Goal: Book appointment/travel/reservation

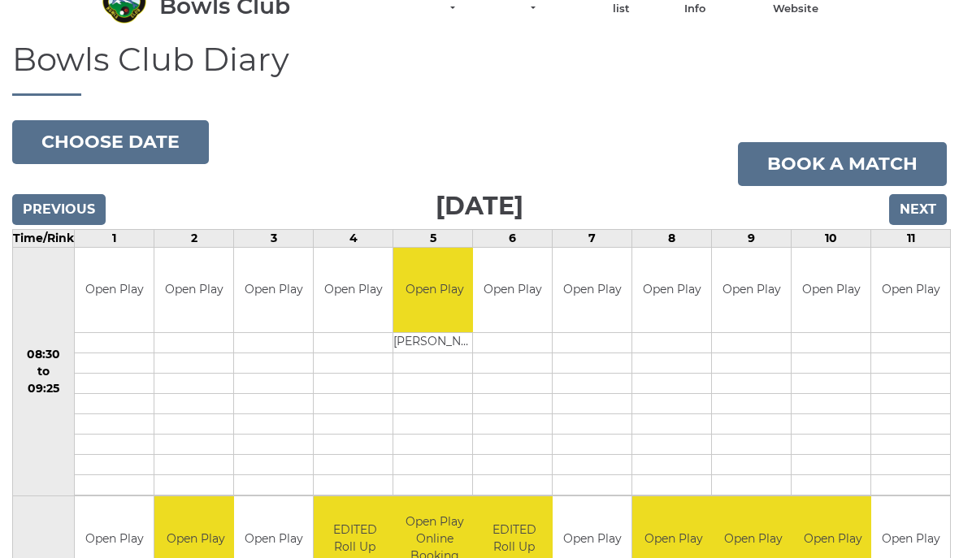
scroll to position [88, 0]
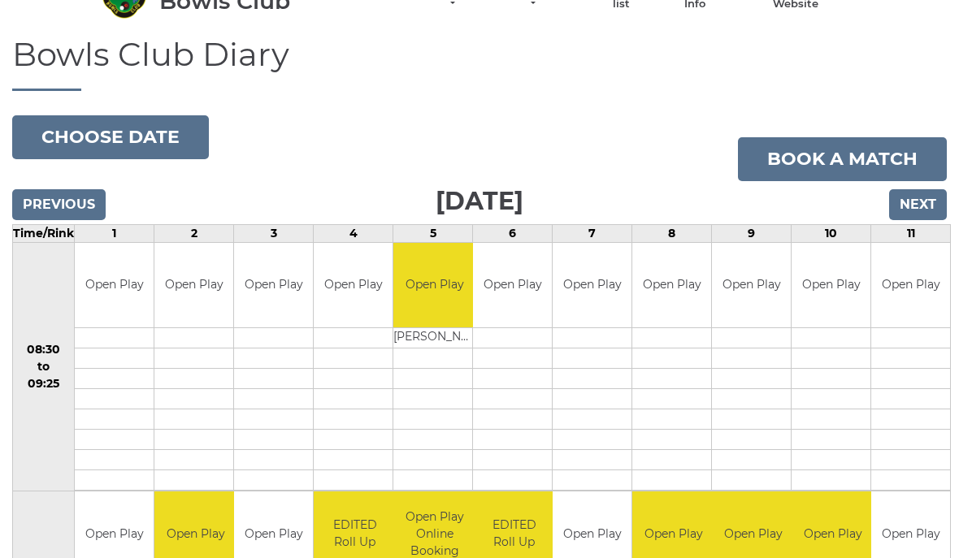
click at [81, 132] on button "Choose date" at bounding box center [110, 138] width 197 height 44
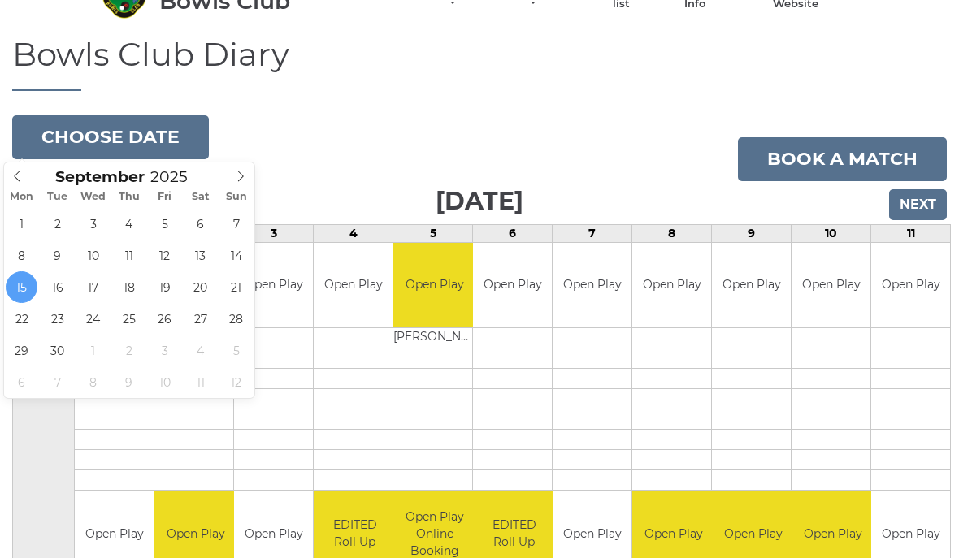
type input "2025-09-18"
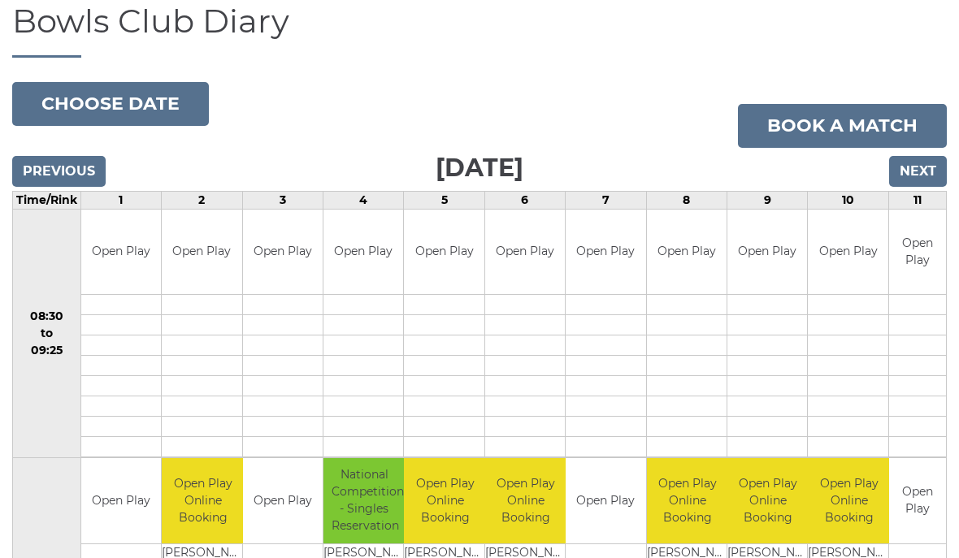
scroll to position [83, 0]
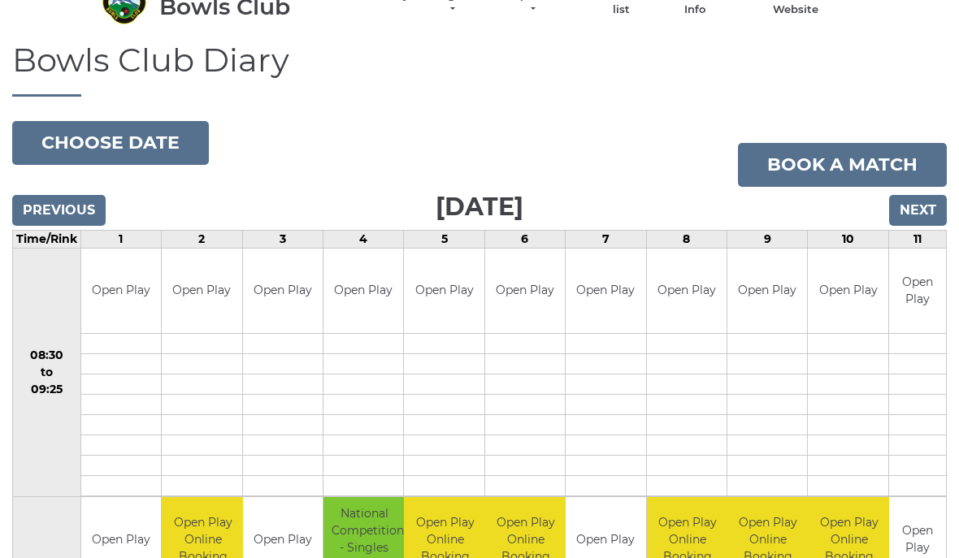
click at [919, 208] on input "Next" at bounding box center [918, 210] width 58 height 31
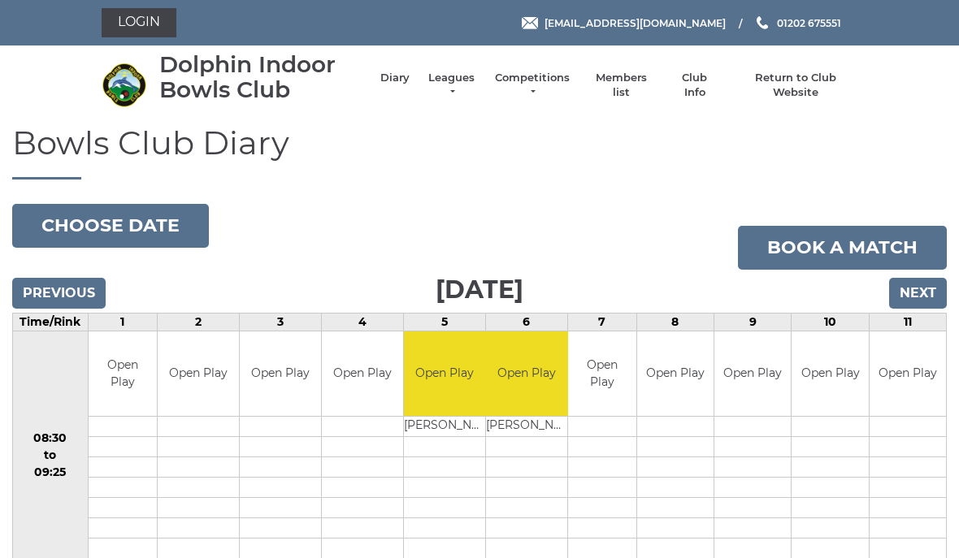
click at [46, 296] on input "Previous" at bounding box center [58, 293] width 93 height 31
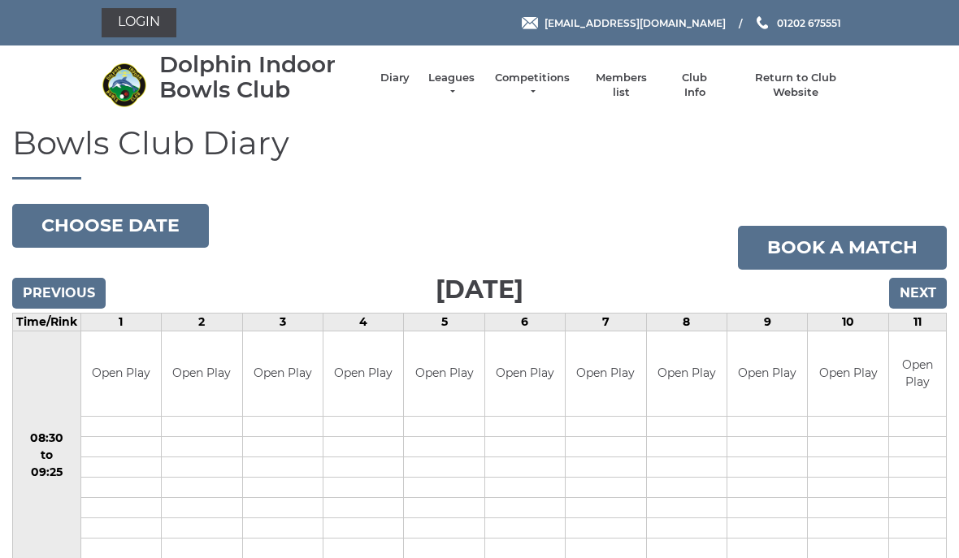
click at [840, 250] on link "Book a match" at bounding box center [842, 248] width 209 height 44
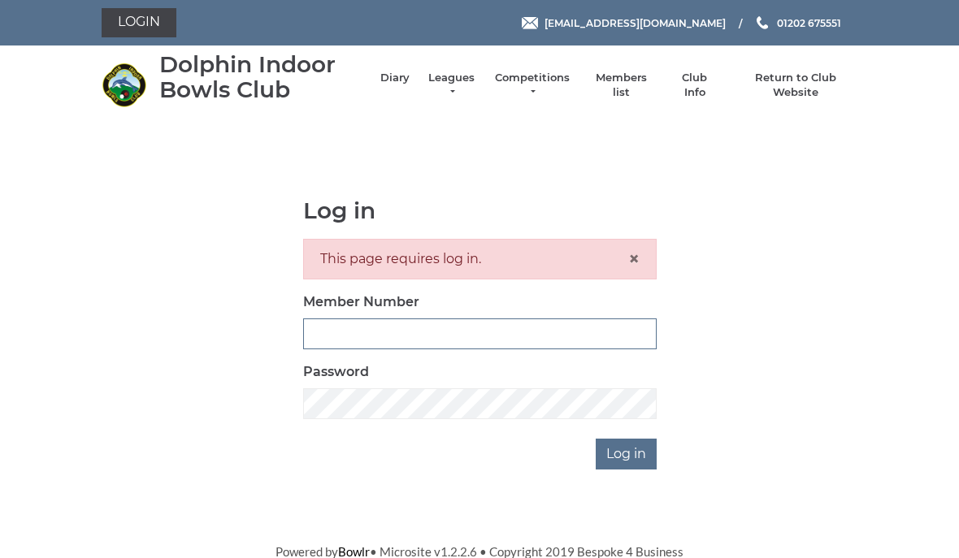
scroll to position [201, 0]
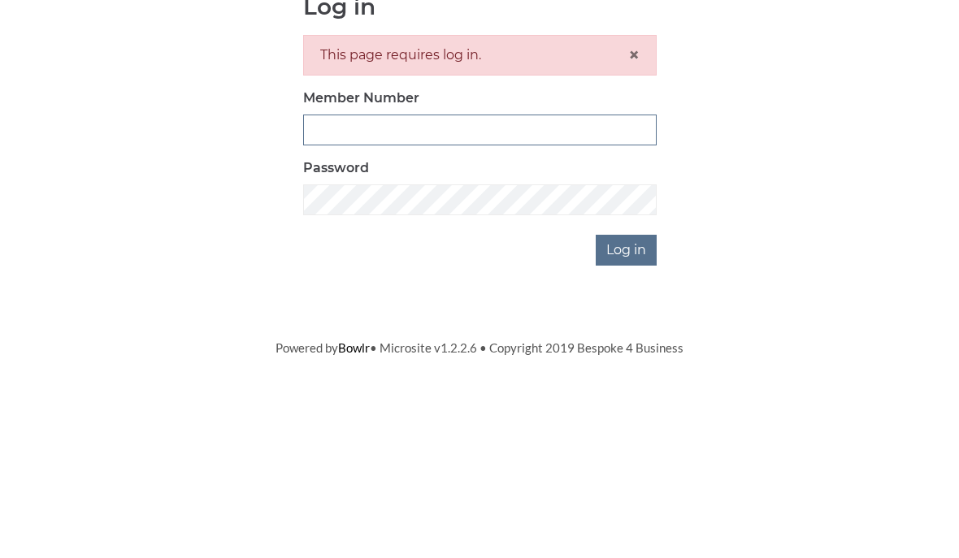
click at [356, 315] on input "Member Number" at bounding box center [480, 330] width 354 height 31
type input "3993"
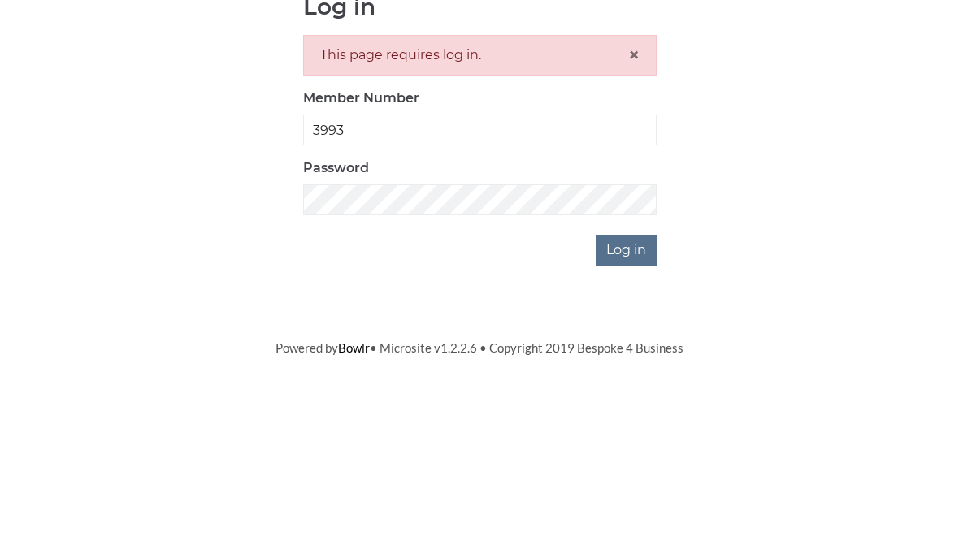
click at [628, 436] on input "Log in" at bounding box center [626, 451] width 61 height 31
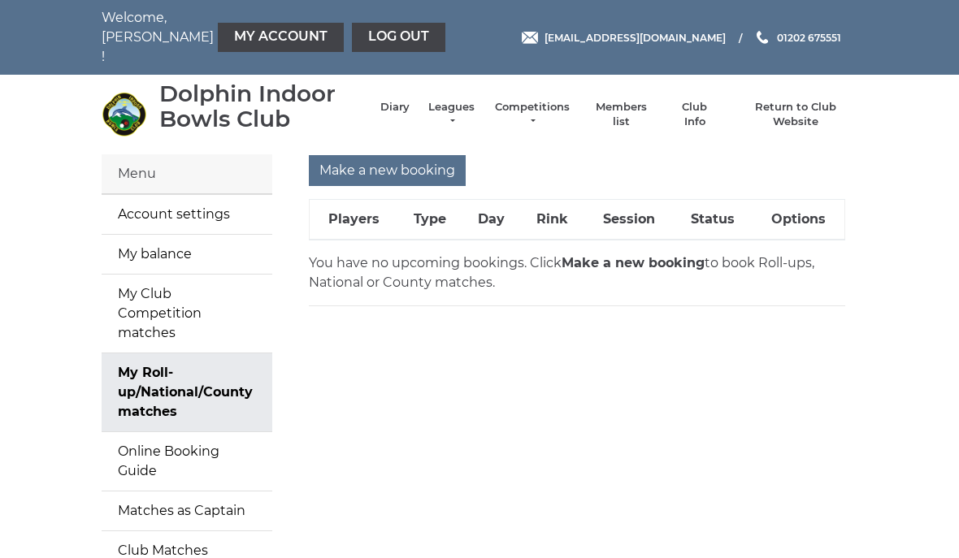
click at [374, 155] on input "Make a new booking" at bounding box center [387, 170] width 157 height 31
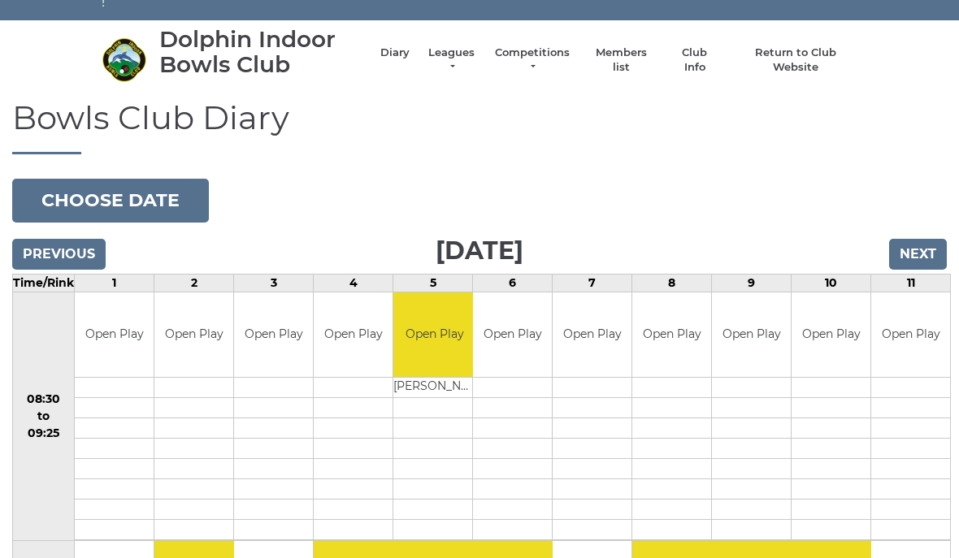
scroll to position [57, 0]
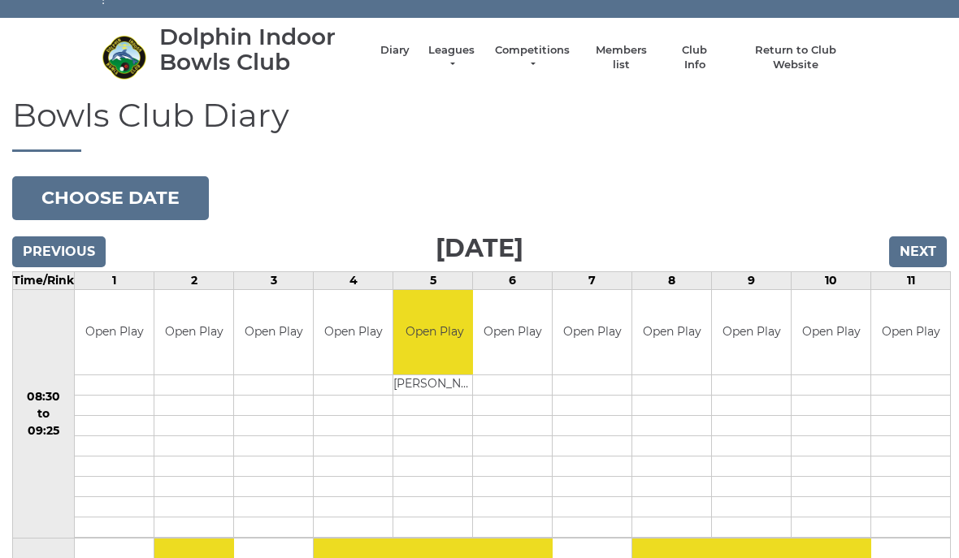
click at [928, 237] on input "Next" at bounding box center [918, 252] width 58 height 31
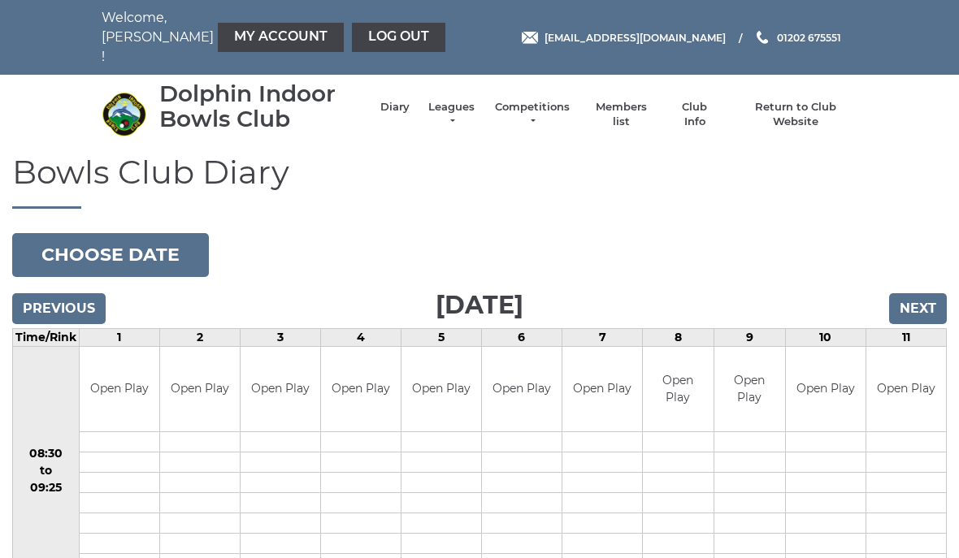
click at [908, 293] on input "Next" at bounding box center [918, 308] width 58 height 31
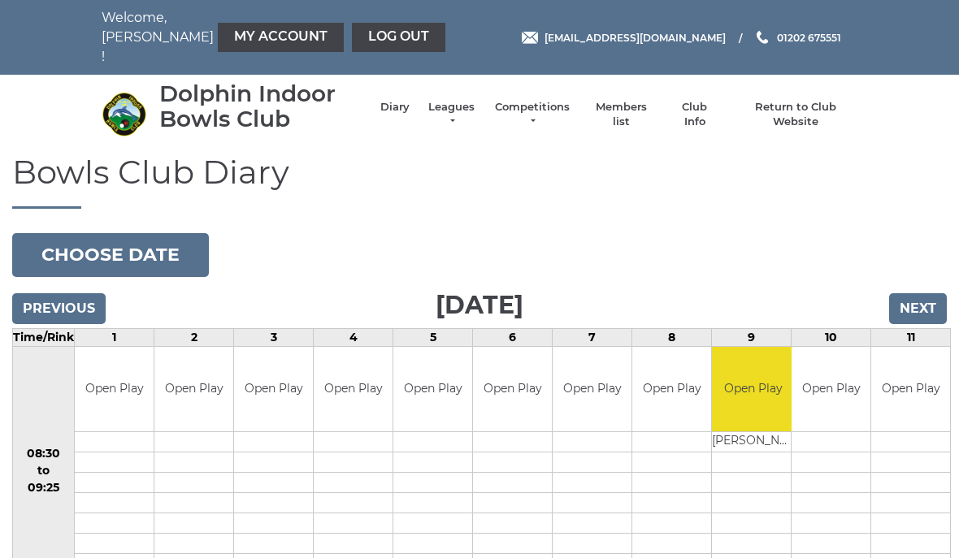
click at [917, 293] on input "Next" at bounding box center [918, 308] width 58 height 31
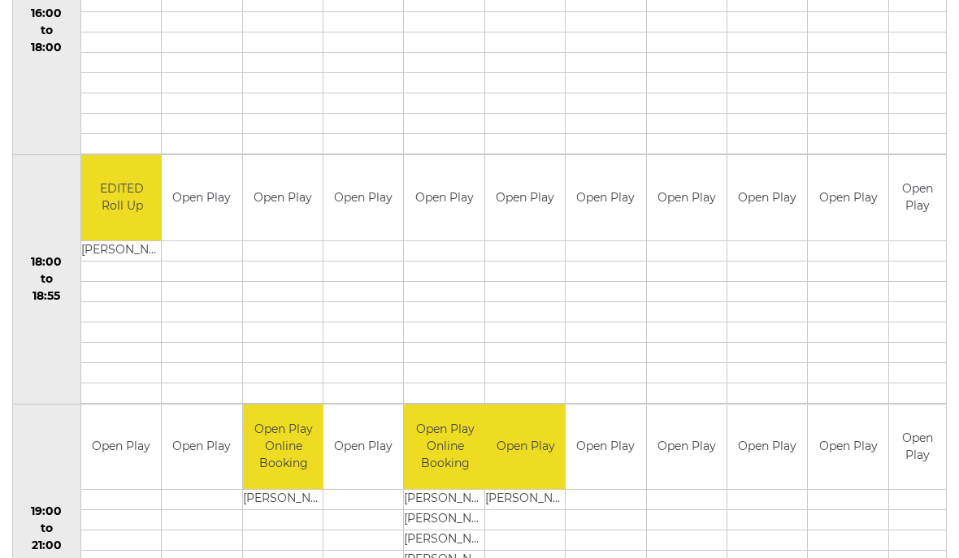
scroll to position [1437, 0]
click at [0, 0] on div "Book slot" at bounding box center [0, 0] width 0 height 0
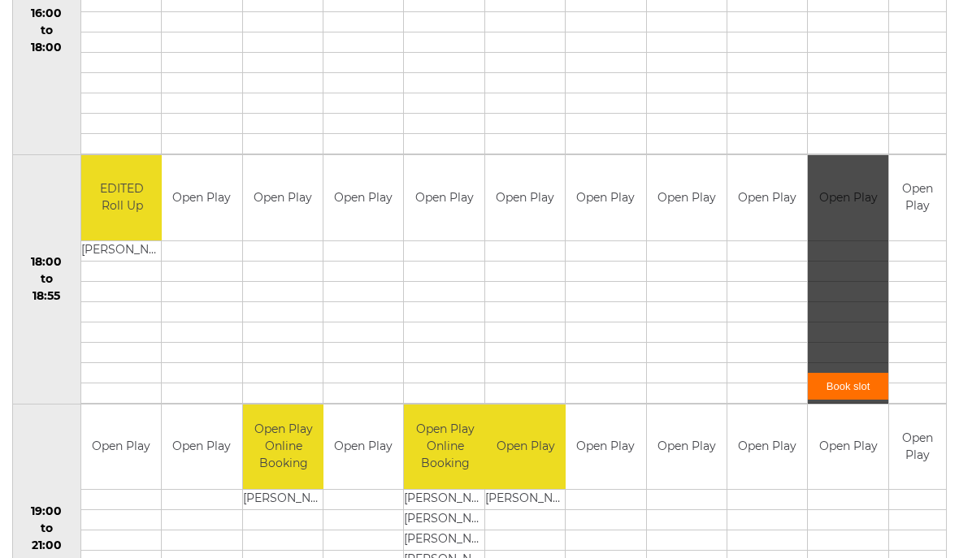
click at [845, 373] on link "Book slot" at bounding box center [848, 386] width 80 height 27
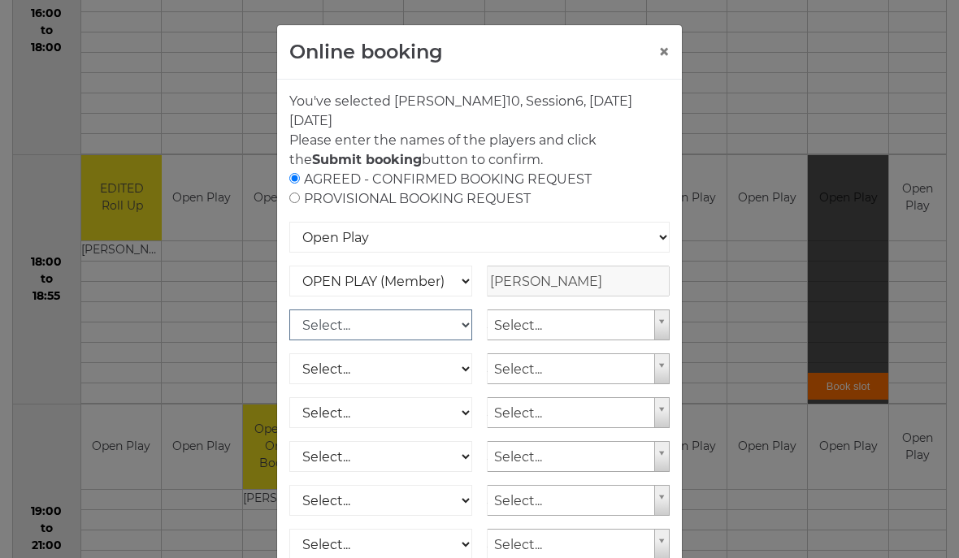
click at [454, 330] on select "Select... OPEN PLAY (Member) OPEN PLAY (Visitor) SPOONS (Member) SPOONS (Visito…" at bounding box center [380, 325] width 183 height 31
select select "1_12"
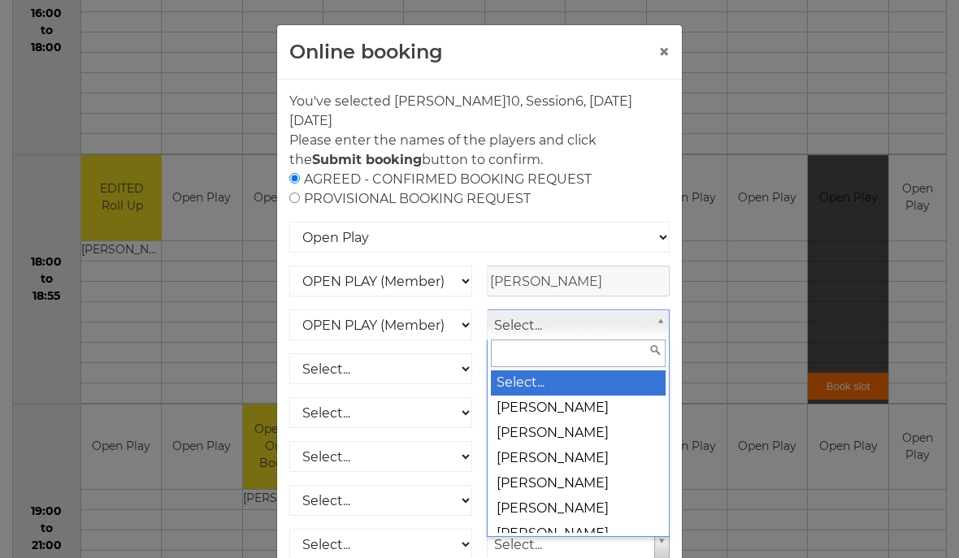
scroll to position [1436, 0]
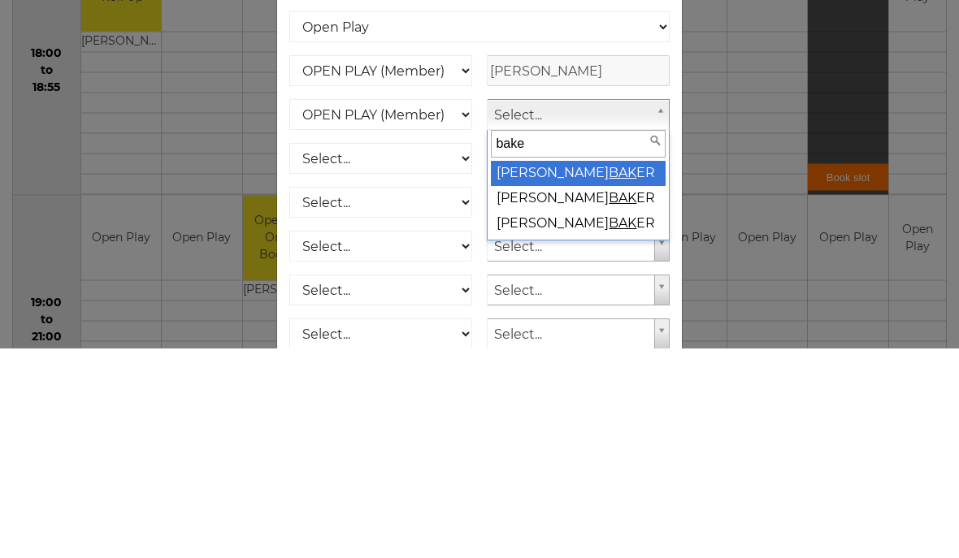
type input "baker"
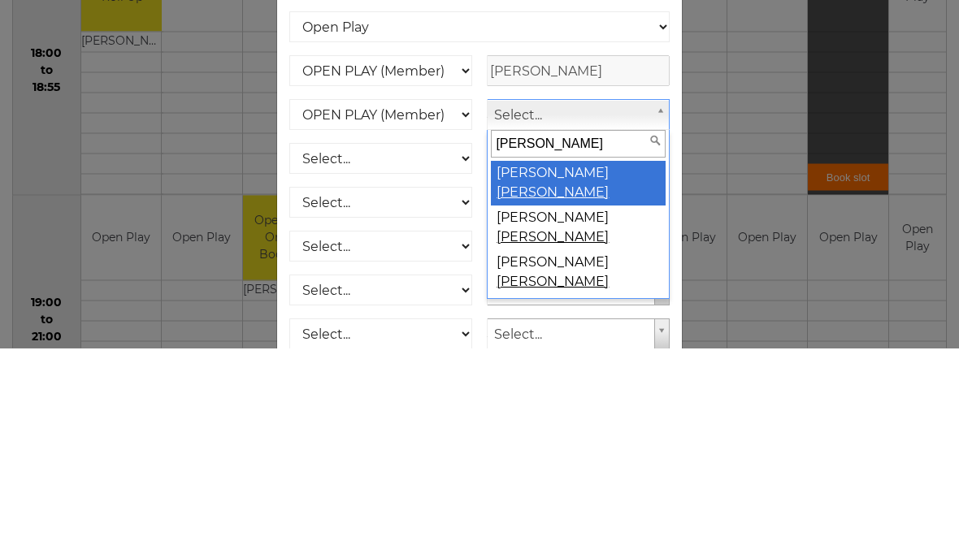
select select "2004"
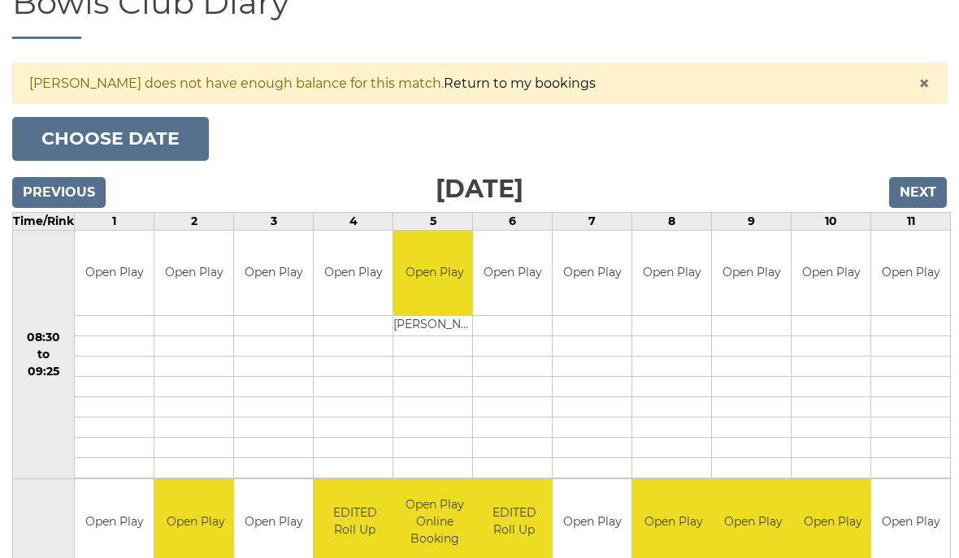
scroll to position [169, 0]
click at [460, 76] on link "Return to my bookings" at bounding box center [520, 83] width 152 height 15
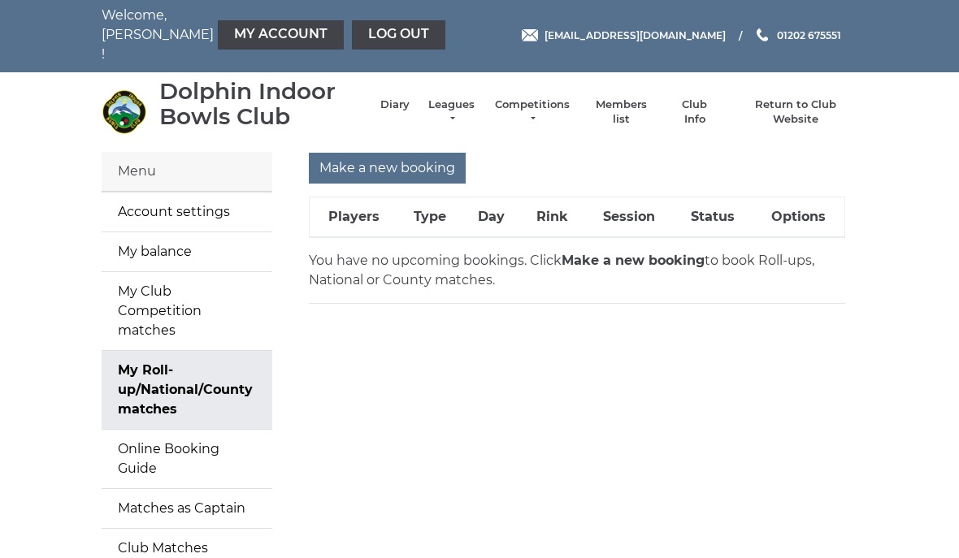
scroll to position [8, 0]
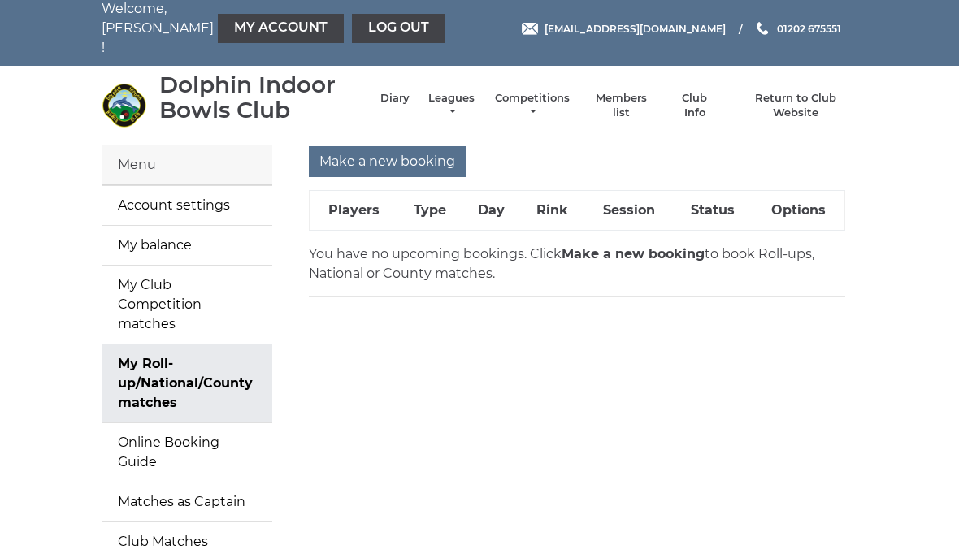
click at [383, 147] on input "Make a new booking" at bounding box center [387, 162] width 157 height 31
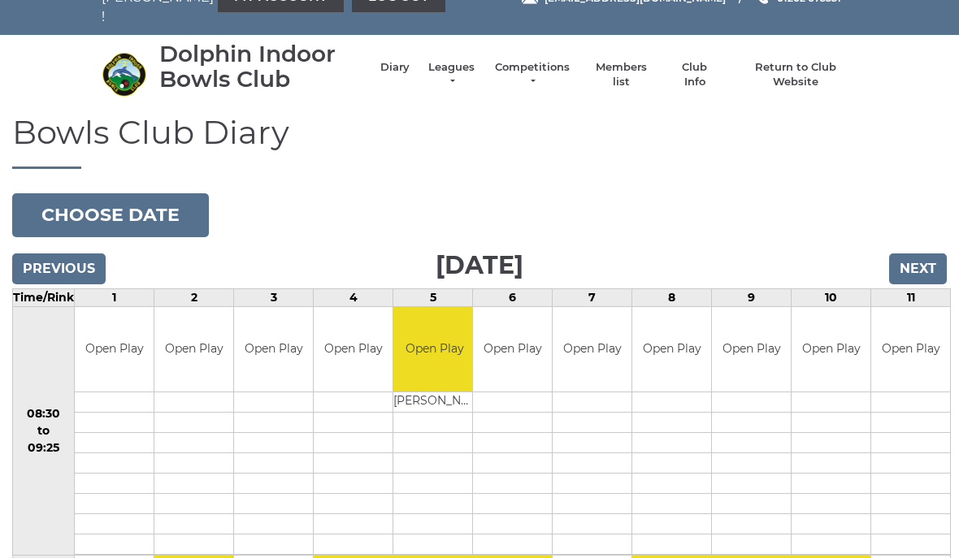
scroll to position [39, 0]
click at [913, 258] on input "Next" at bounding box center [918, 269] width 58 height 31
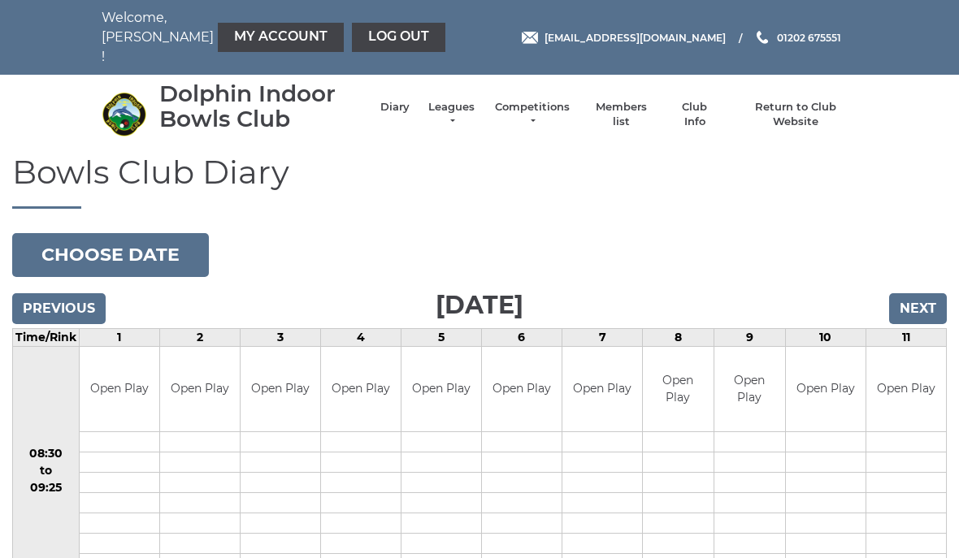
click at [915, 298] on input "Next" at bounding box center [918, 308] width 58 height 31
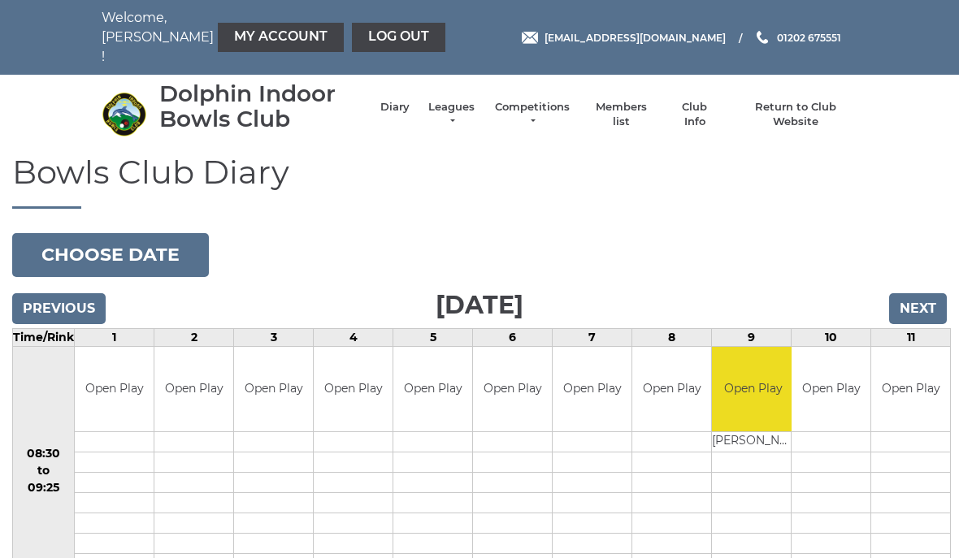
click at [926, 293] on input "Next" at bounding box center [918, 308] width 58 height 31
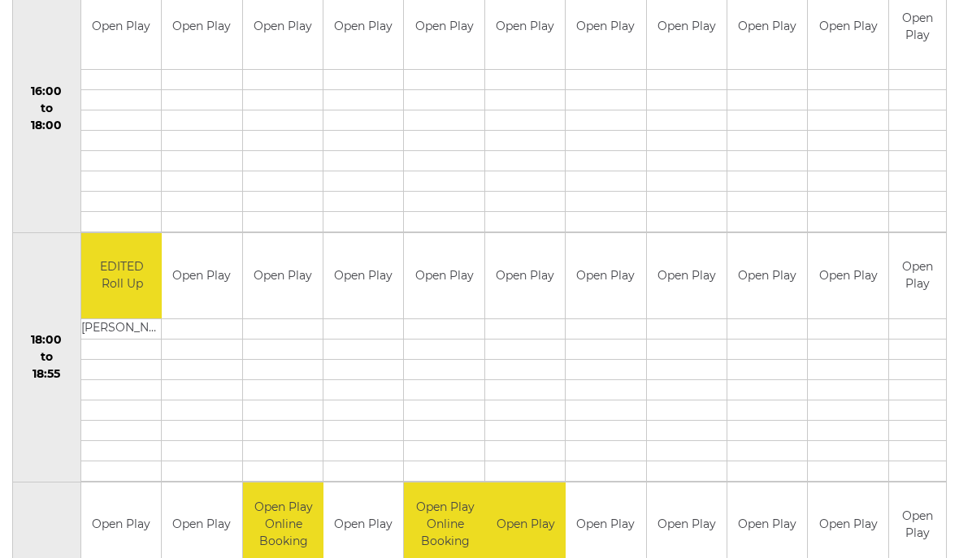
scroll to position [1359, 0]
click at [0, 0] on link "Book slot" at bounding box center [0, 0] width 0 height 0
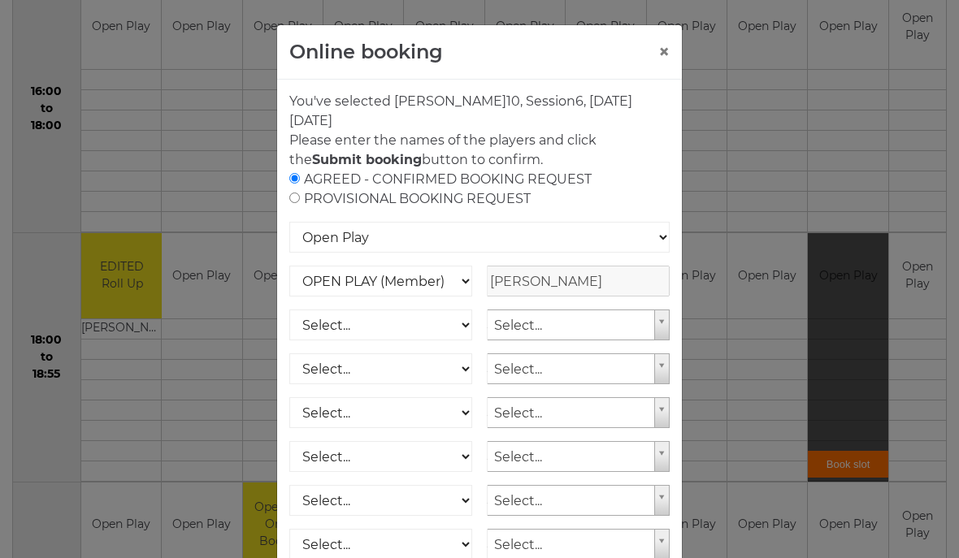
scroll to position [0, 0]
click at [450, 328] on select "Select... OPEN PLAY (Member) OPEN PLAY (Visitor) SPOONS (Member) SPOONS (Visito…" at bounding box center [380, 325] width 183 height 31
click at [300, 203] on input "radio" at bounding box center [294, 198] width 11 height 11
radio input "true"
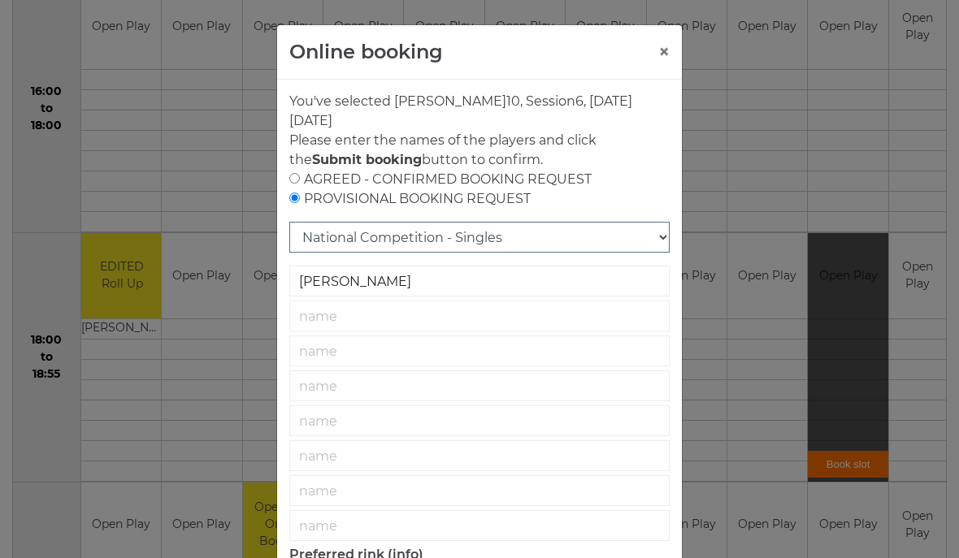
click at [661, 243] on select "National Competition - Singles National Competition - Pairs National Competitio…" at bounding box center [479, 237] width 380 height 31
click at [300, 179] on input "radio" at bounding box center [294, 178] width 11 height 11
radio input "true"
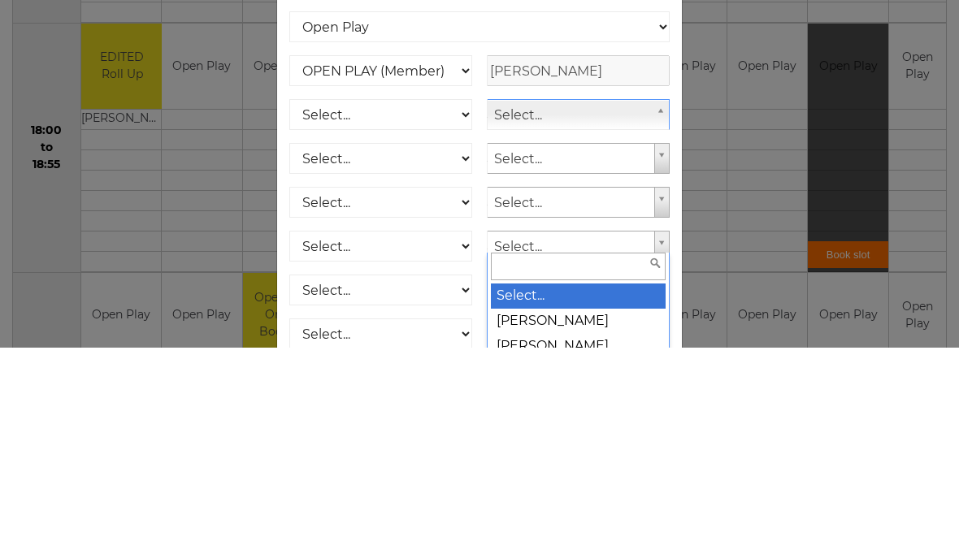
scroll to position [1482, 0]
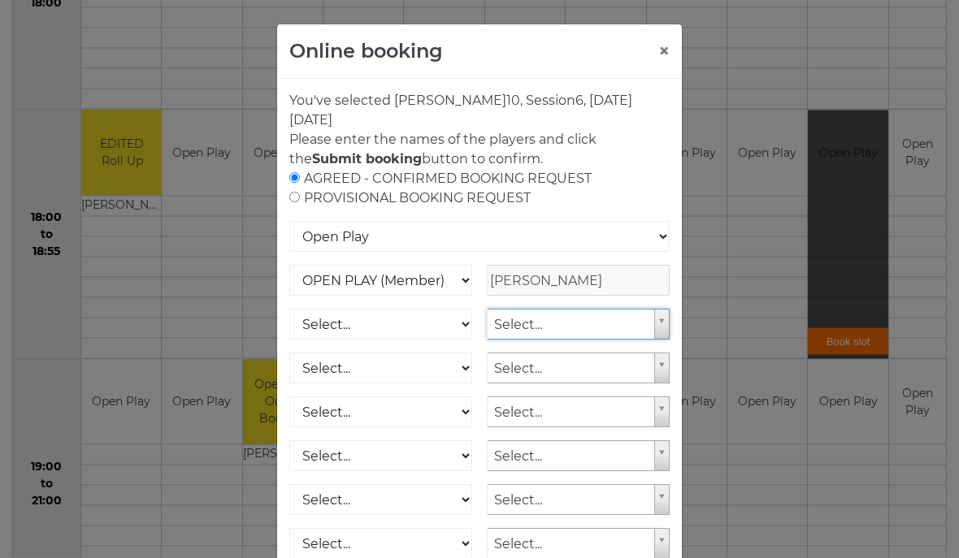
click at [669, 42] on button "×" at bounding box center [663, 52] width 11 height 20
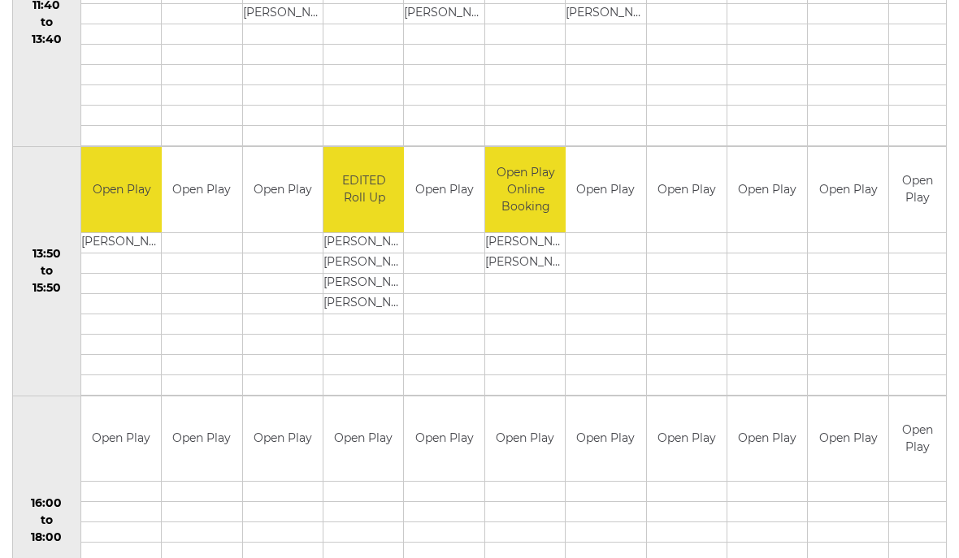
scroll to position [946, 0]
